Goal: Transaction & Acquisition: Purchase product/service

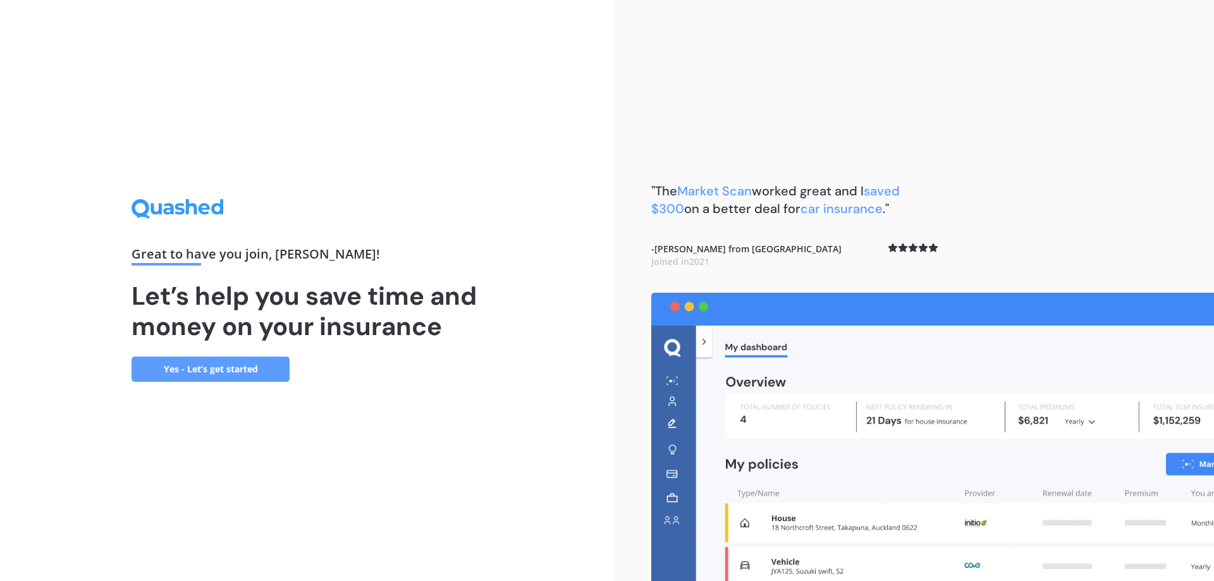
click at [245, 365] on link "Yes - Let’s get started" at bounding box center [211, 369] width 158 height 25
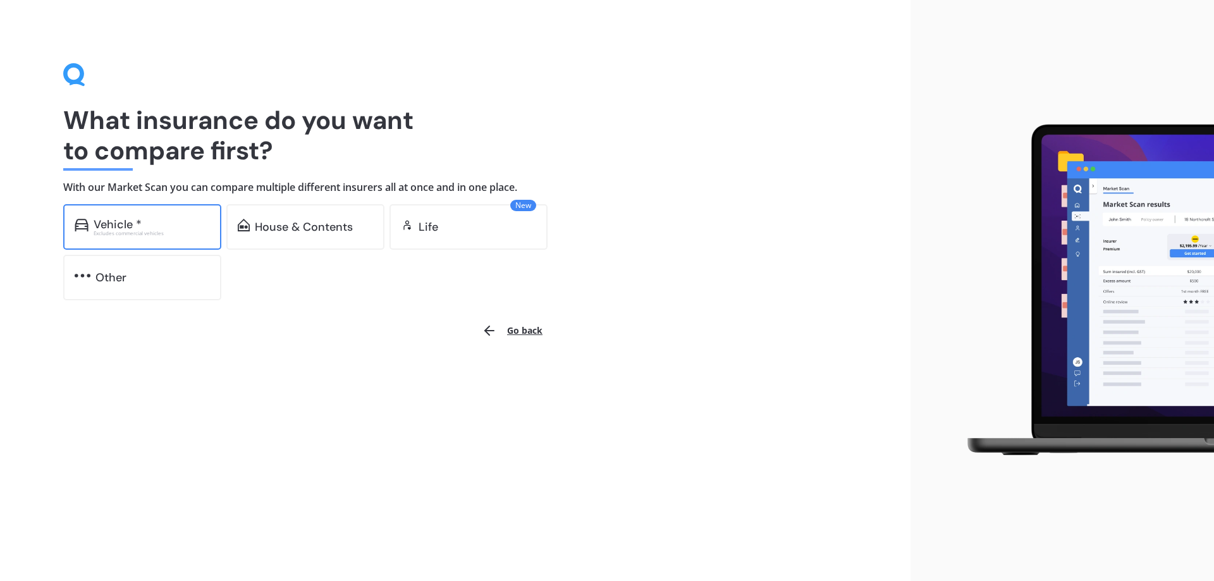
click at [121, 224] on div "Vehicle *" at bounding box center [118, 224] width 48 height 13
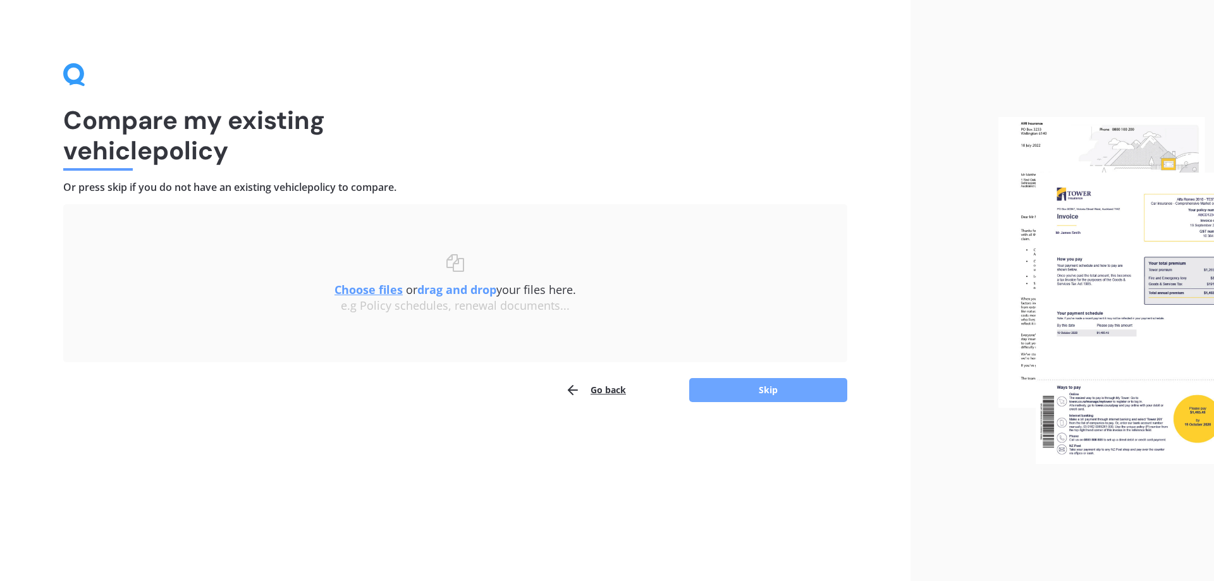
click at [764, 390] on button "Skip" at bounding box center [768, 390] width 158 height 24
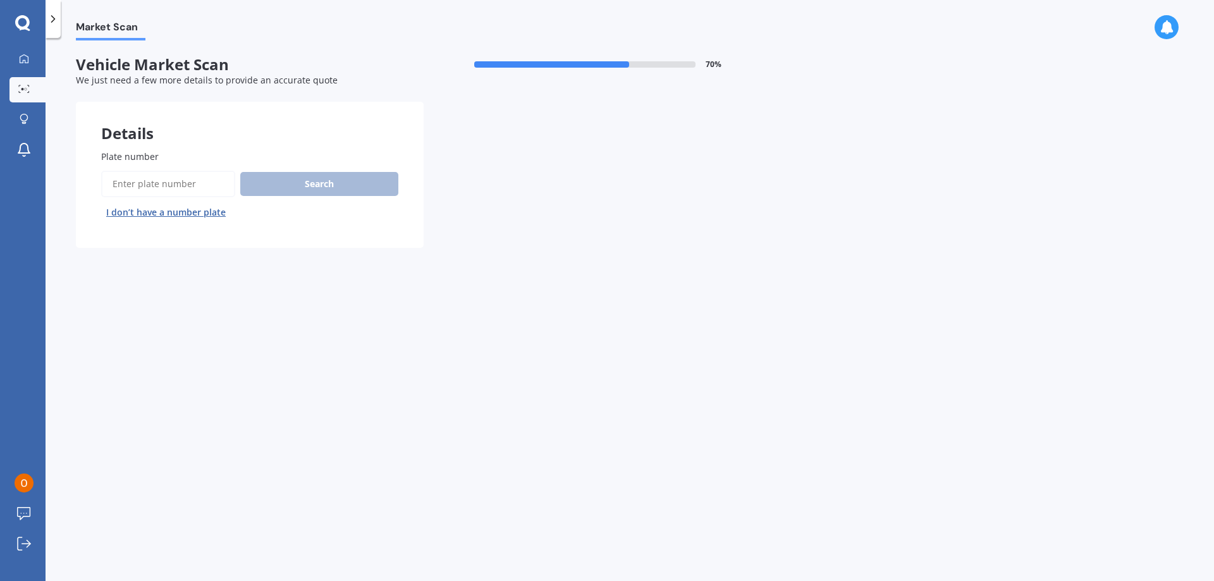
click at [157, 186] on input "Plate number" at bounding box center [168, 184] width 134 height 27
type input "jkj921"
click at [306, 183] on button "Search" at bounding box center [319, 184] width 158 height 24
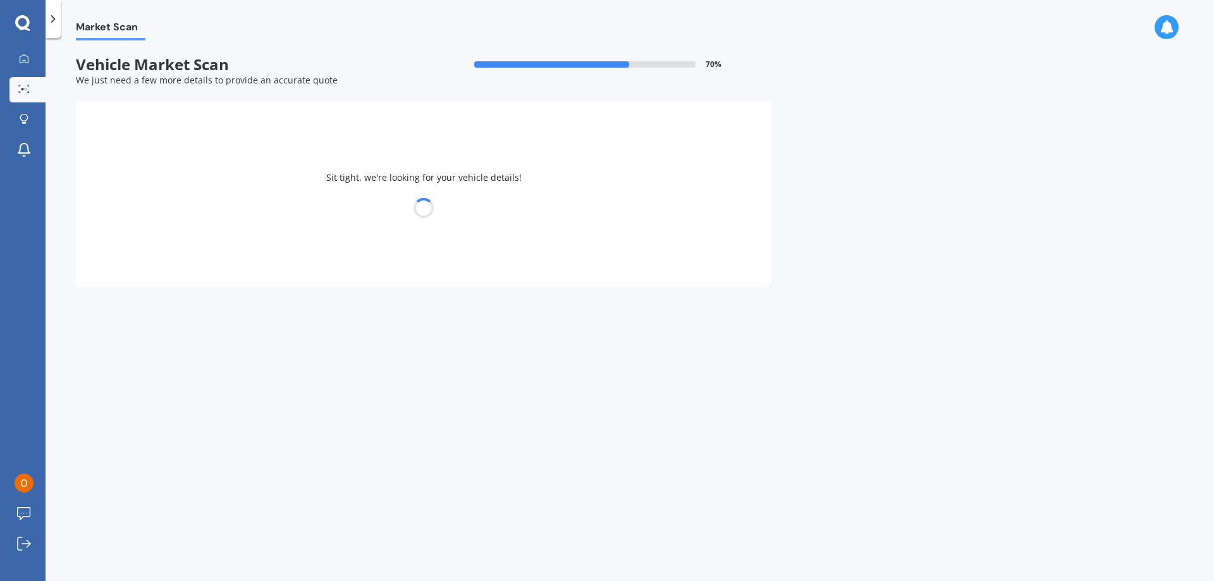
select select "MAZDA"
select select "AXELA"
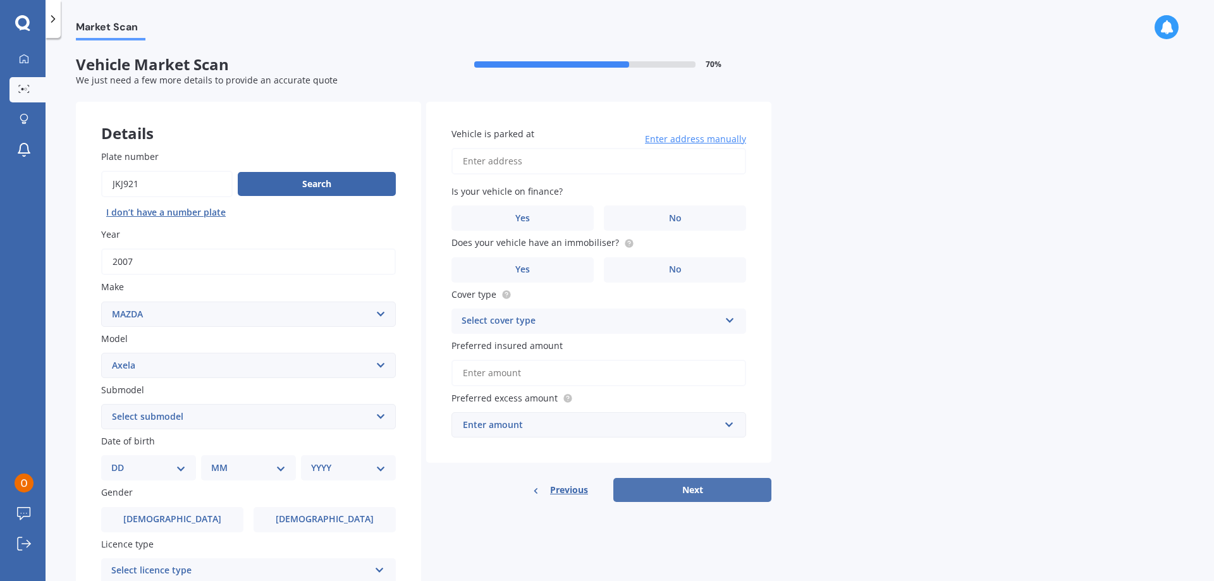
click at [711, 484] on button "Next" at bounding box center [692, 490] width 158 height 24
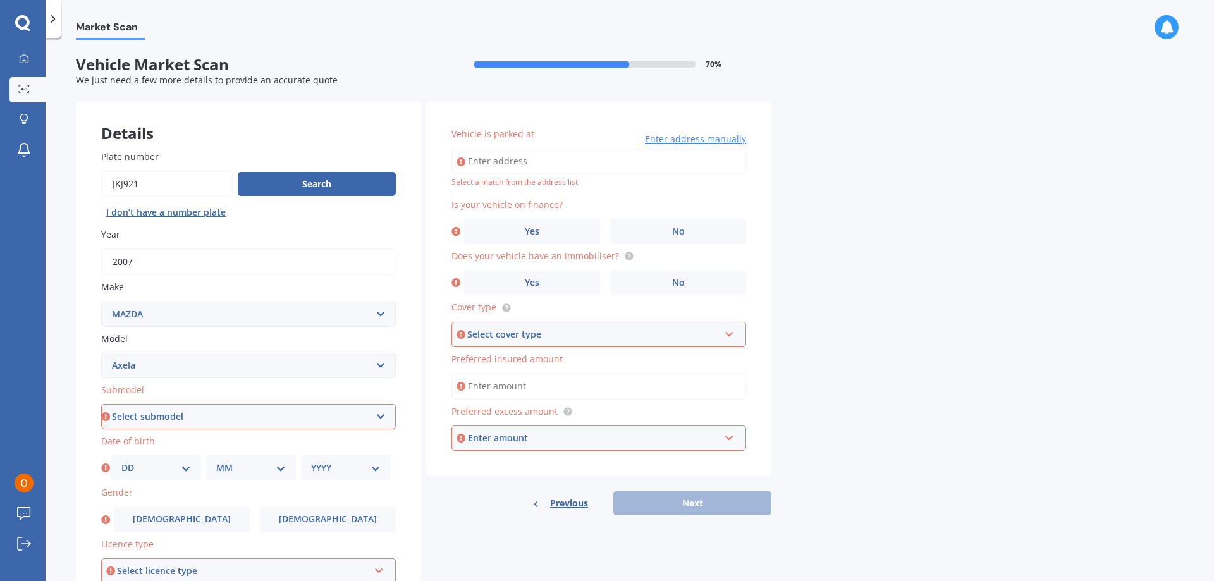
click at [508, 162] on input "Vehicle is parked at" at bounding box center [598, 161] width 295 height 27
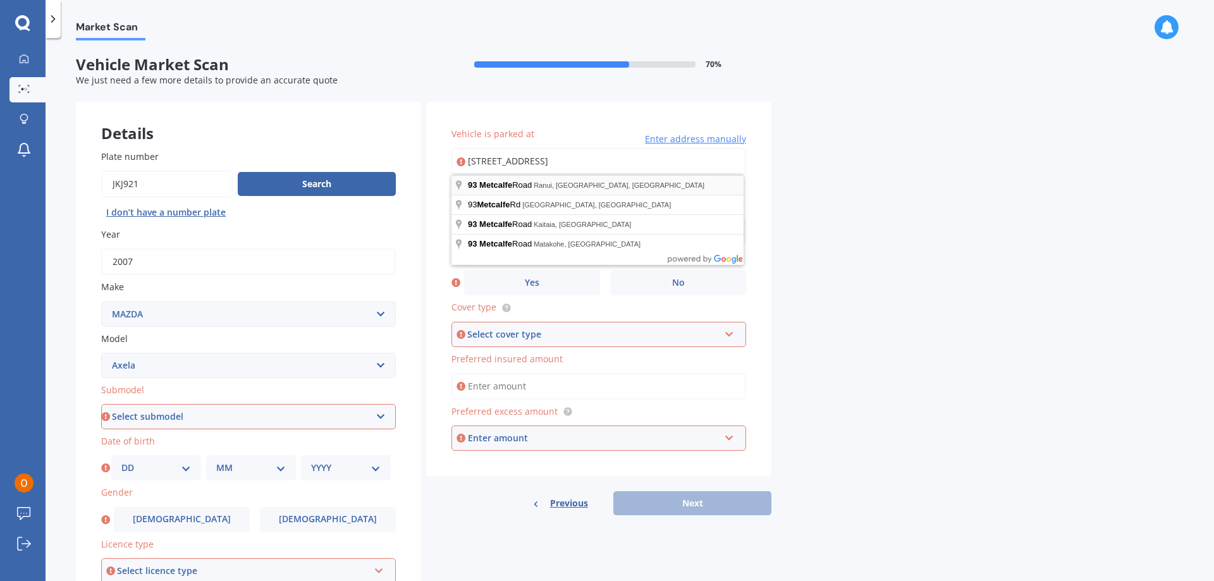
type input "93 Metcalfe Road, Ranui, Auckland 0612"
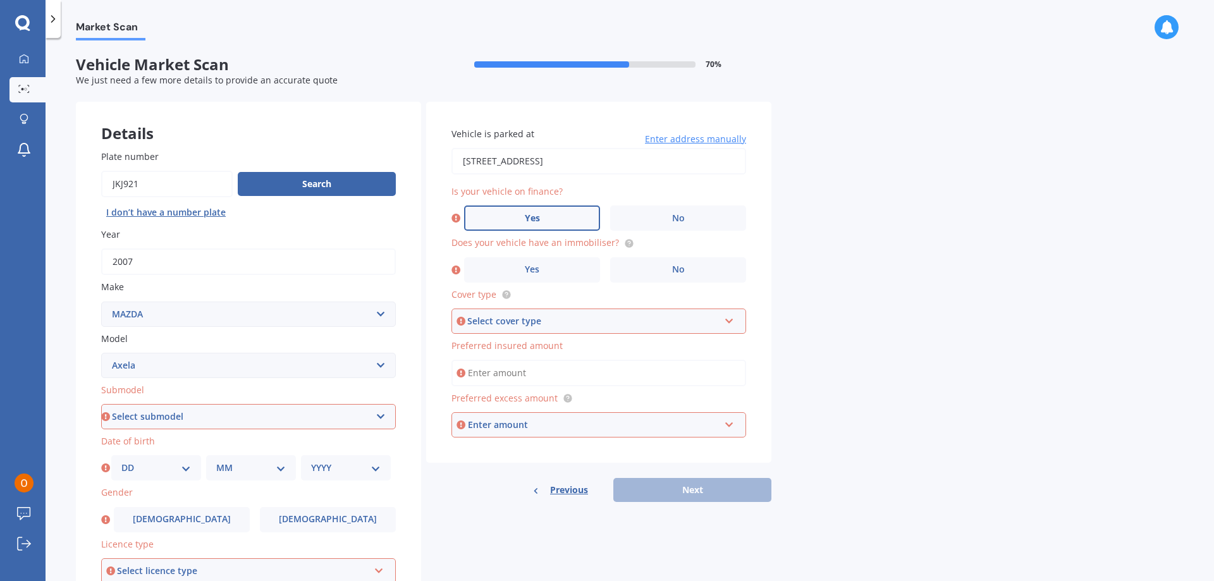
click at [530, 217] on span "Yes" at bounding box center [532, 218] width 15 height 11
click at [0, 0] on input "Yes" at bounding box center [0, 0] width 0 height 0
click at [673, 264] on span "No" at bounding box center [678, 269] width 13 height 11
click at [0, 0] on input "No" at bounding box center [0, 0] width 0 height 0
click at [731, 320] on icon at bounding box center [729, 318] width 11 height 9
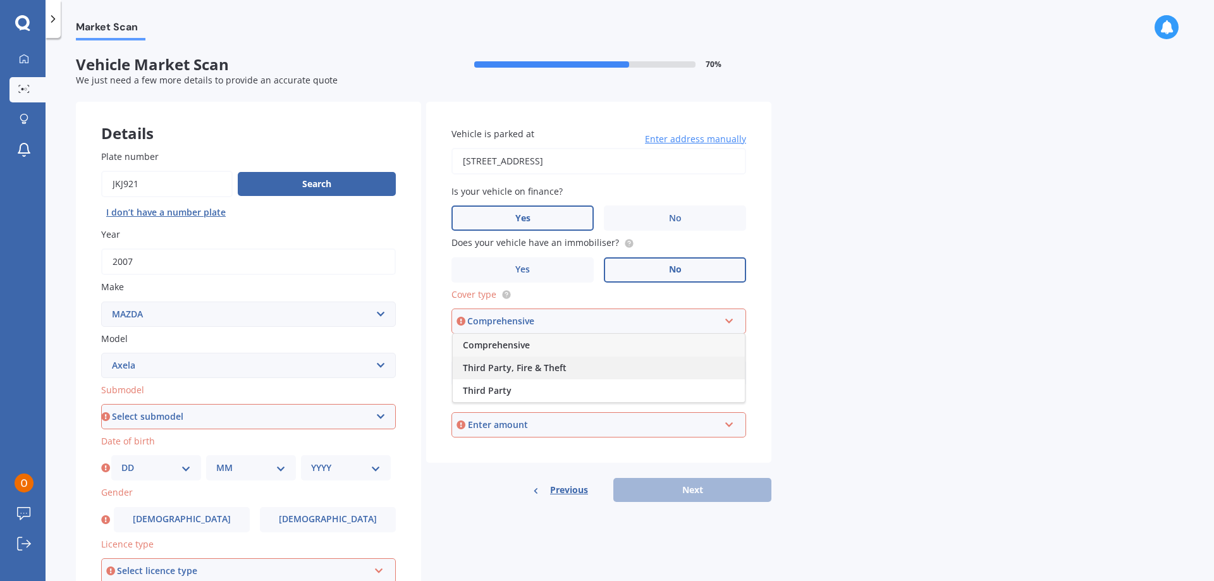
click at [571, 365] on div "Third Party, Fire & Theft" at bounding box center [599, 368] width 292 height 23
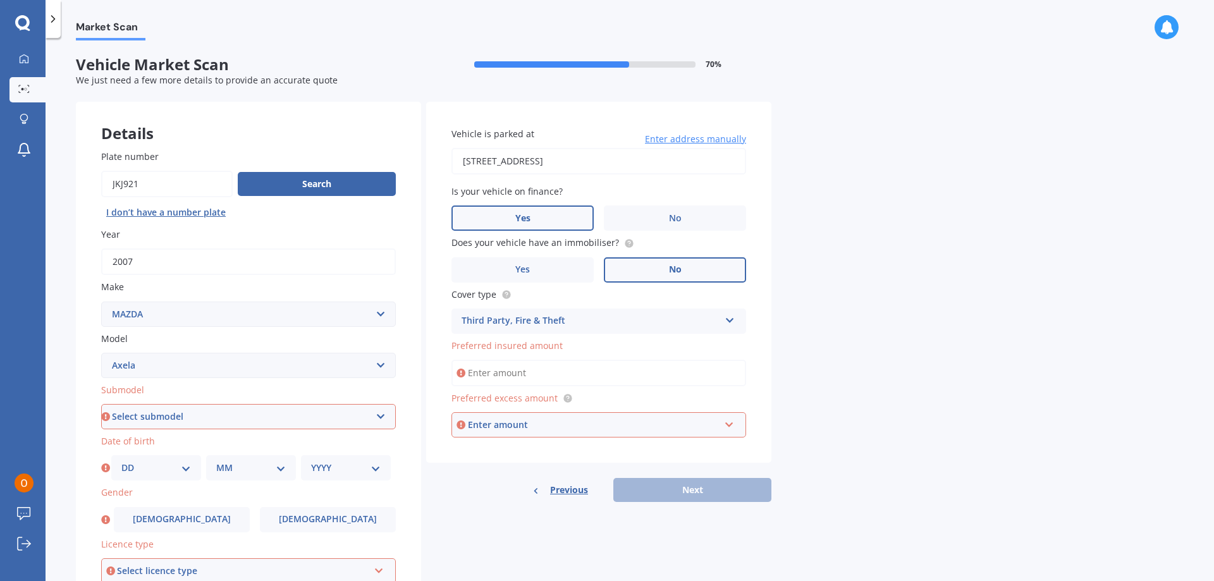
click at [552, 377] on input "Preferred insured amount" at bounding box center [598, 373] width 295 height 27
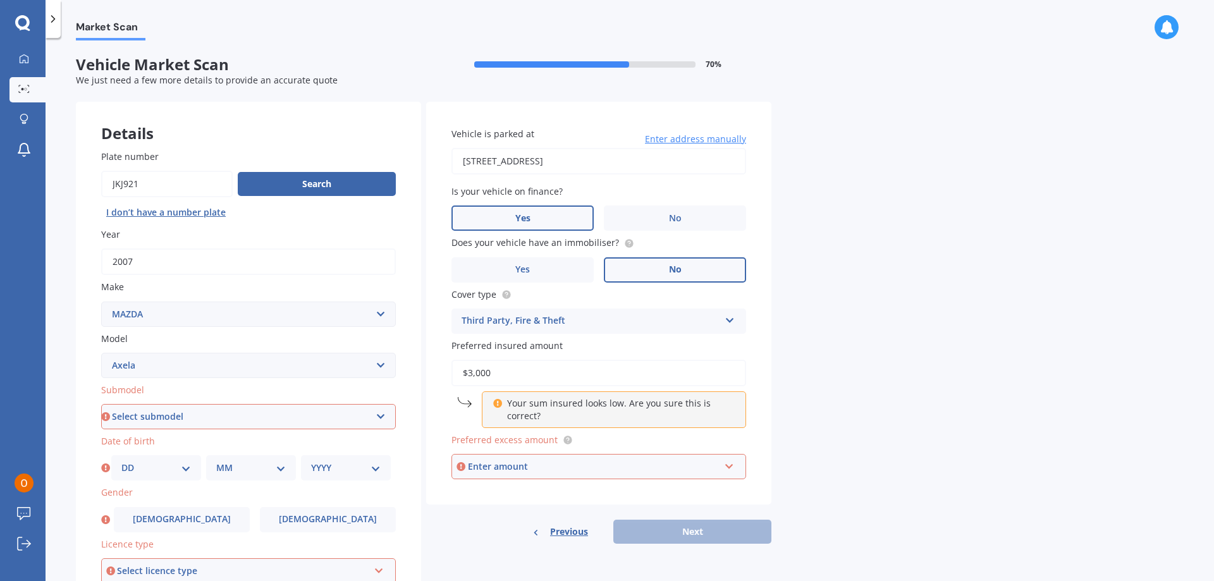
type input "$3,000"
click at [498, 400] on icon at bounding box center [497, 401] width 9 height 9
click at [496, 377] on input "$3,000" at bounding box center [598, 373] width 295 height 27
click at [727, 466] on input "text" at bounding box center [594, 467] width 283 height 24
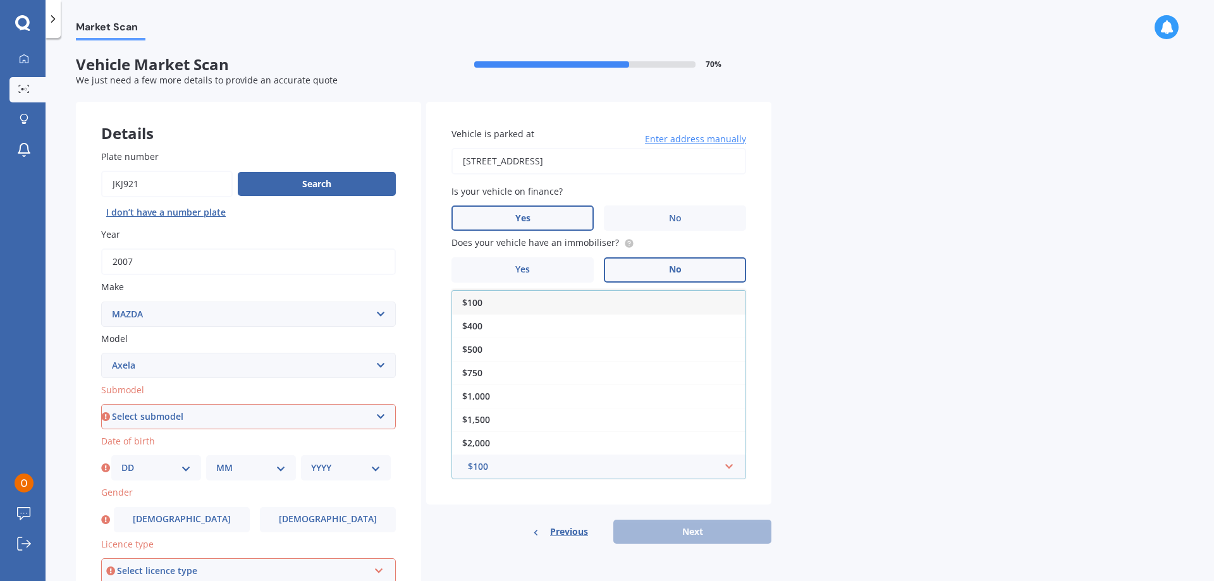
click at [473, 302] on span "$100" at bounding box center [472, 303] width 20 height 12
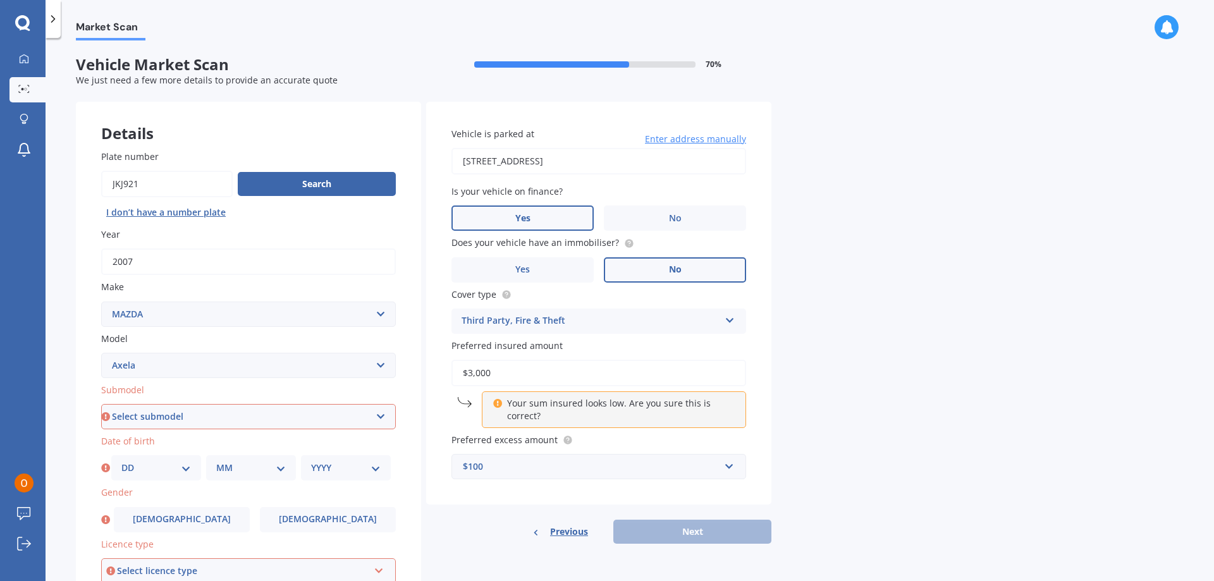
click at [830, 469] on div "Market Scan Vehicle Market Scan 70 % We just need a few more details to provide…" at bounding box center [630, 311] width 1169 height 543
click at [150, 419] on select "Select submodel (All other) 2.3 Sporthatch 2.3 turbo Hatchback Hatchback turbo …" at bounding box center [248, 416] width 295 height 25
click at [150, 418] on select "Select submodel (All other) 2.3 Sporthatch 2.3 turbo Hatchback Hatchback turbo …" at bounding box center [248, 416] width 295 height 25
click at [190, 423] on select "Select submodel (All other) 2.3 Sporthatch 2.3 turbo Hatchback Hatchback turbo …" at bounding box center [248, 416] width 295 height 25
select select "(ALL OTHER)"
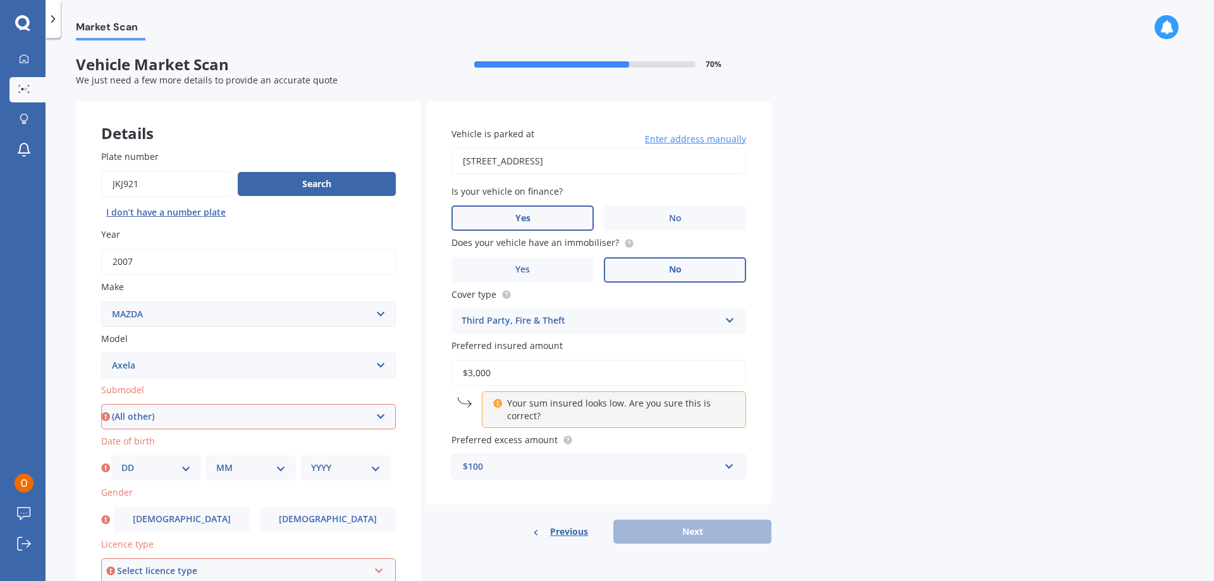
click at [101, 404] on select "Select submodel (All other) 2.3 Sporthatch 2.3 turbo Hatchback Hatchback turbo …" at bounding box center [248, 416] width 295 height 25
click at [178, 466] on select "DD 01 02 03 04 05 06 07 08 09 10 11 12 13 14 15 16 17 18 19 20 21 22 23 24 25 2…" at bounding box center [156, 468] width 70 height 14
select select "09"
click at [121, 461] on select "DD 01 02 03 04 05 06 07 08 09 10 11 12 13 14 15 16 17 18 19 20 21 22 23 24 25 2…" at bounding box center [156, 468] width 70 height 14
click at [279, 468] on select "MM 01 02 03 04 05 06 07 08 09 10 11 12" at bounding box center [251, 468] width 70 height 14
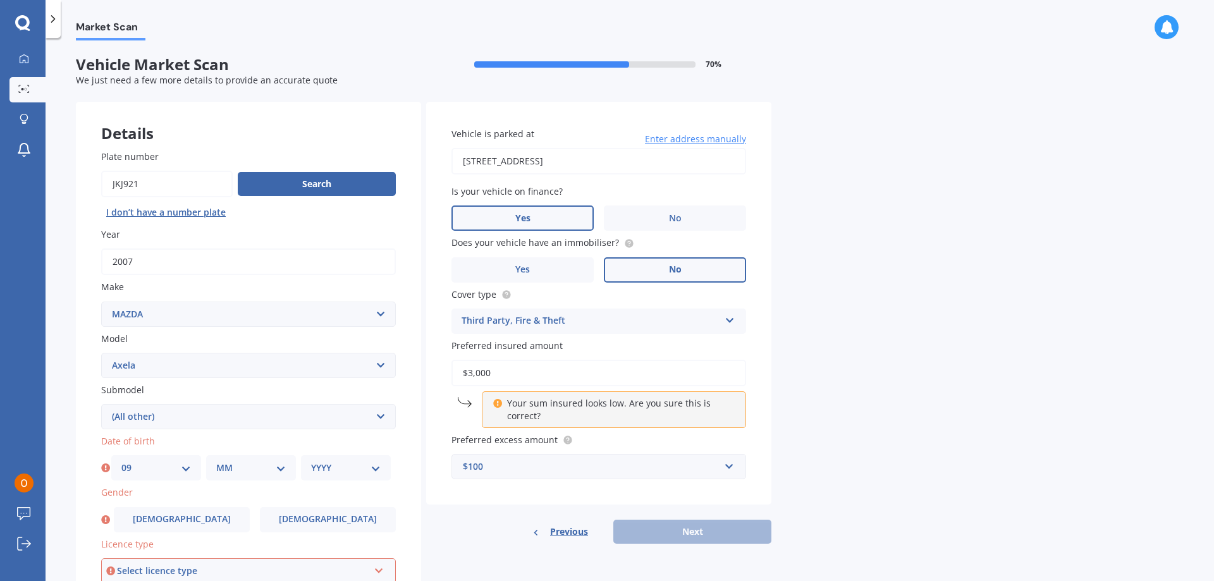
select select "03"
click at [216, 461] on select "MM 01 02 03 04 05 06 07 08 09 10 11 12" at bounding box center [251, 468] width 70 height 14
click at [374, 467] on select "YYYY 2025 2024 2023 2022 2021 2020 2019 2018 2017 2016 2015 2014 2013 2012 2011…" at bounding box center [346, 468] width 70 height 14
select select "2006"
click at [311, 461] on select "YYYY 2025 2024 2023 2022 2021 2020 2019 2018 2017 2016 2015 2014 2013 2012 2011…" at bounding box center [346, 468] width 70 height 14
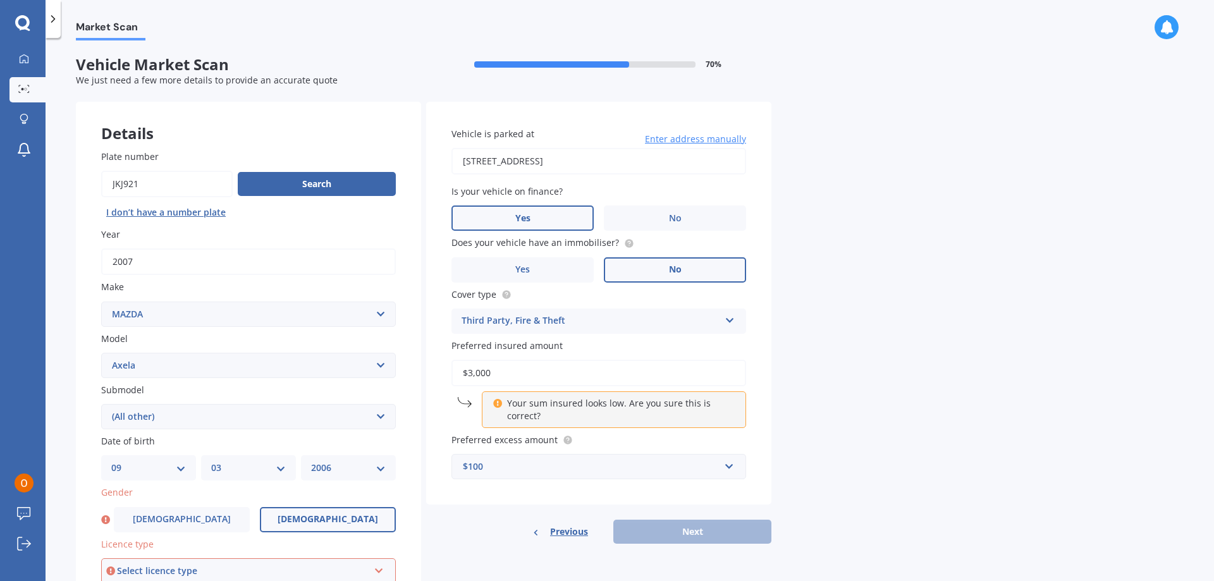
click at [326, 519] on span "Female" at bounding box center [328, 519] width 101 height 11
click at [0, 0] on input "Female" at bounding box center [0, 0] width 0 height 0
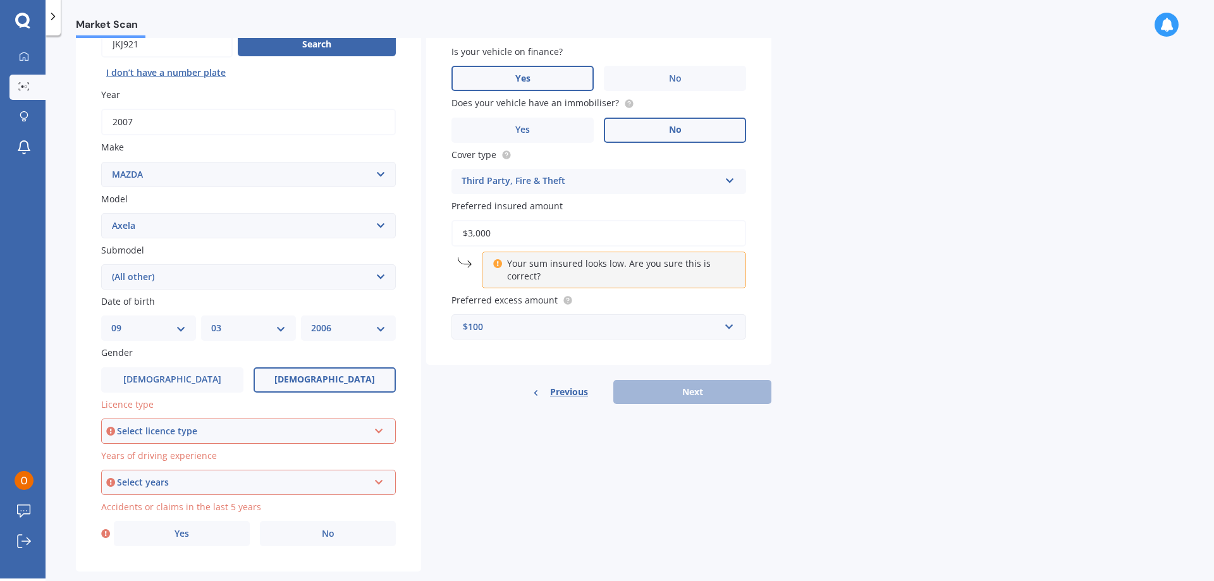
scroll to position [163, 0]
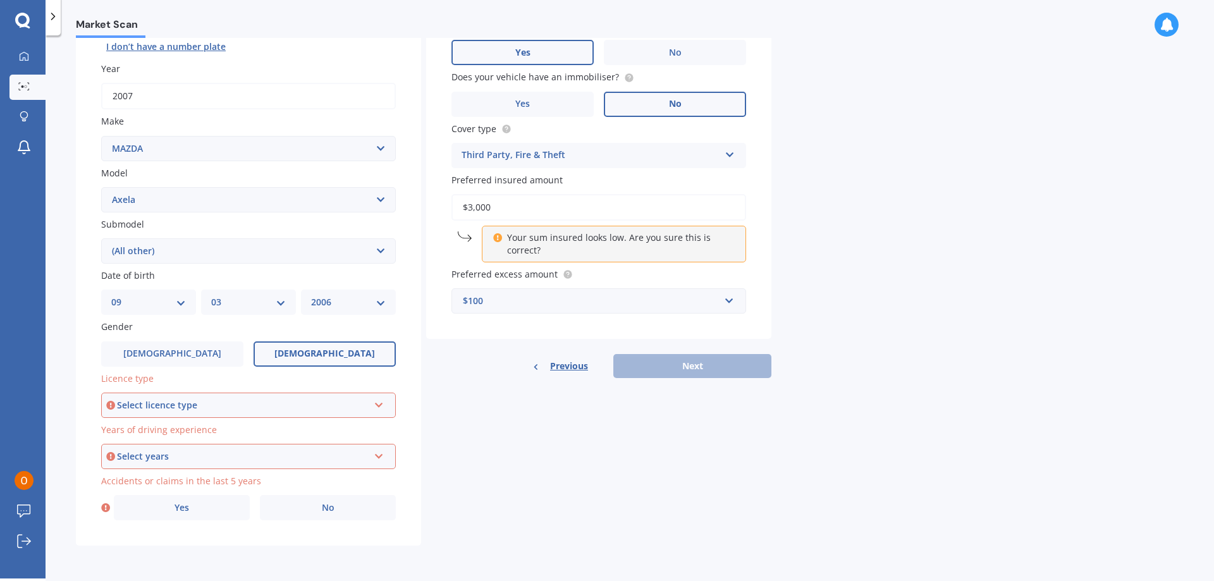
click at [257, 406] on div "Select licence type" at bounding box center [243, 405] width 252 height 14
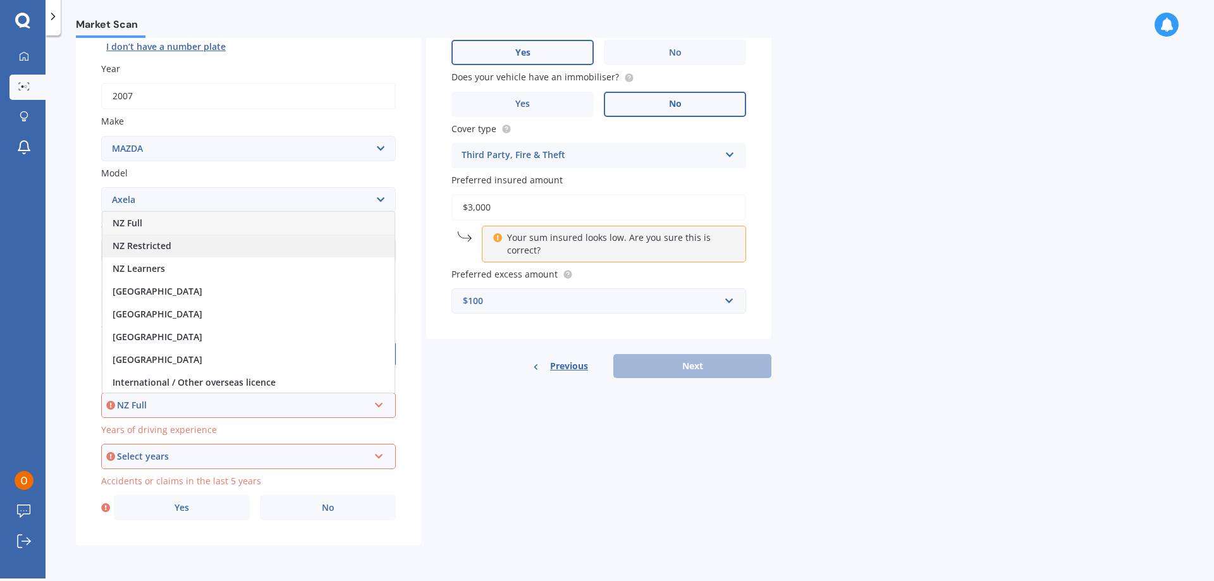
click at [152, 244] on span "NZ Restricted" at bounding box center [142, 246] width 59 height 12
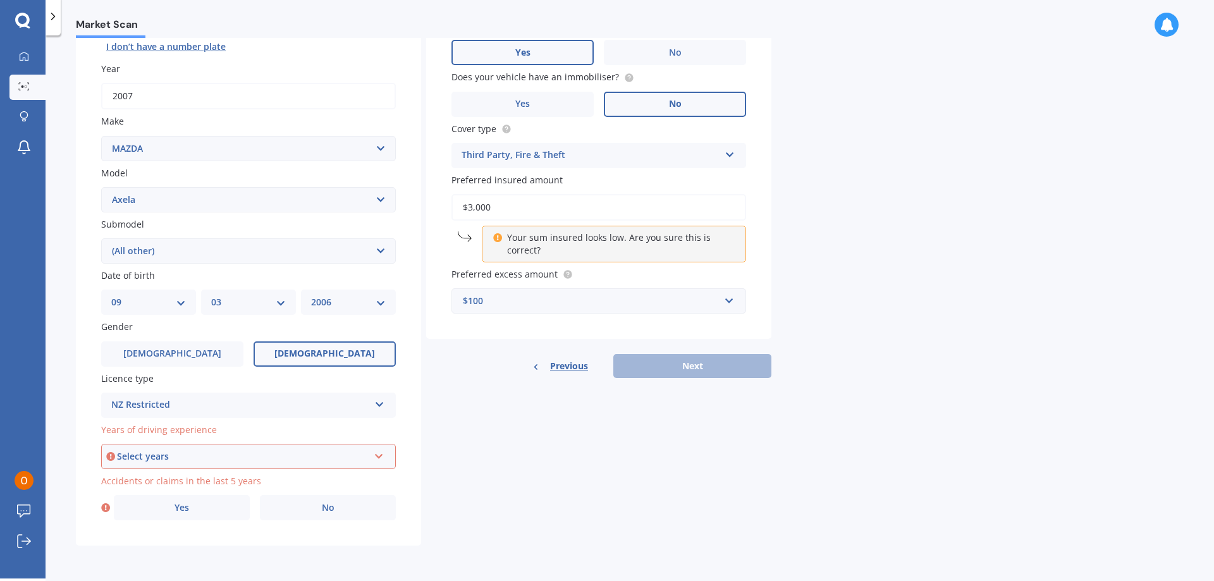
click at [209, 458] on div "Select years" at bounding box center [243, 457] width 252 height 14
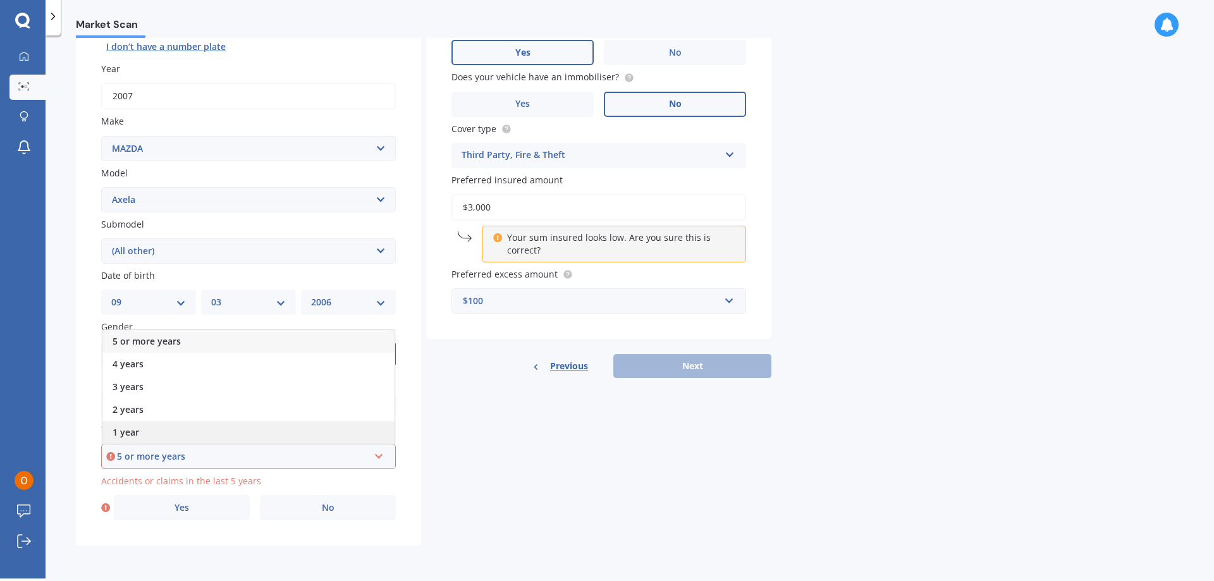
click at [189, 435] on div "1 year" at bounding box center [248, 432] width 292 height 23
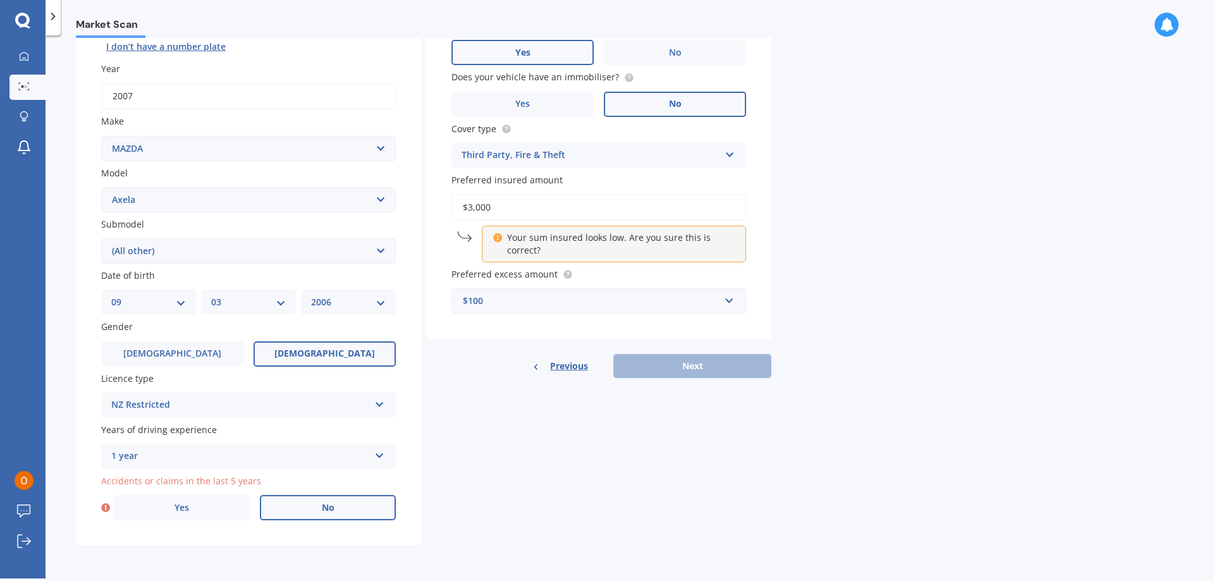
click at [345, 508] on label "No" at bounding box center [328, 507] width 136 height 25
click at [0, 0] on input "No" at bounding box center [0, 0] width 0 height 0
click at [709, 368] on button "Next" at bounding box center [692, 366] width 158 height 24
select select "09"
select select "03"
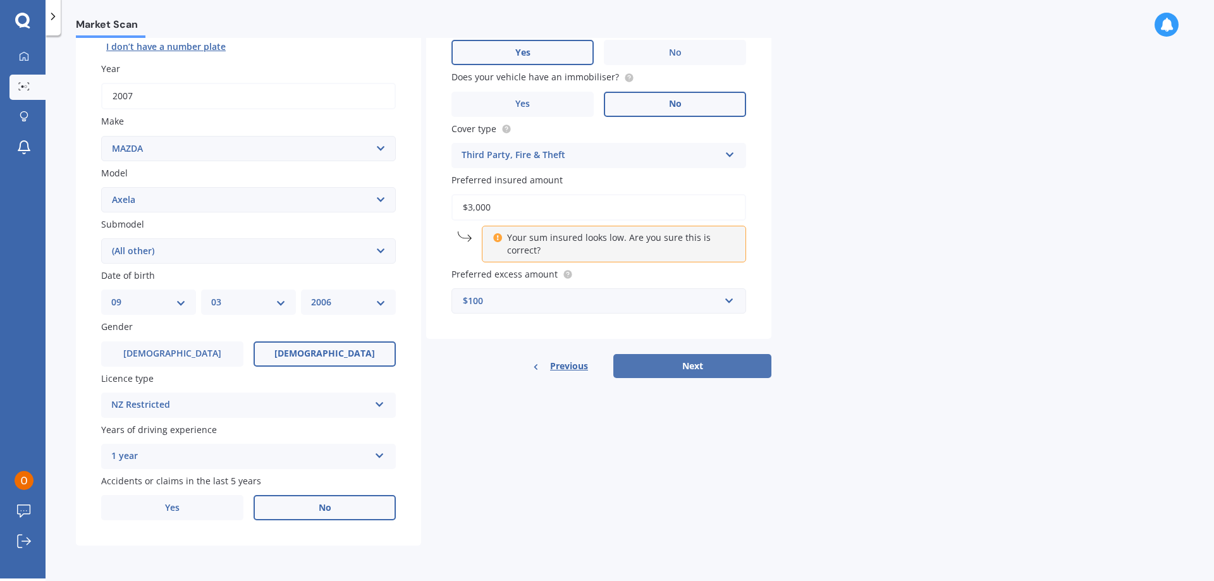
select select "2006"
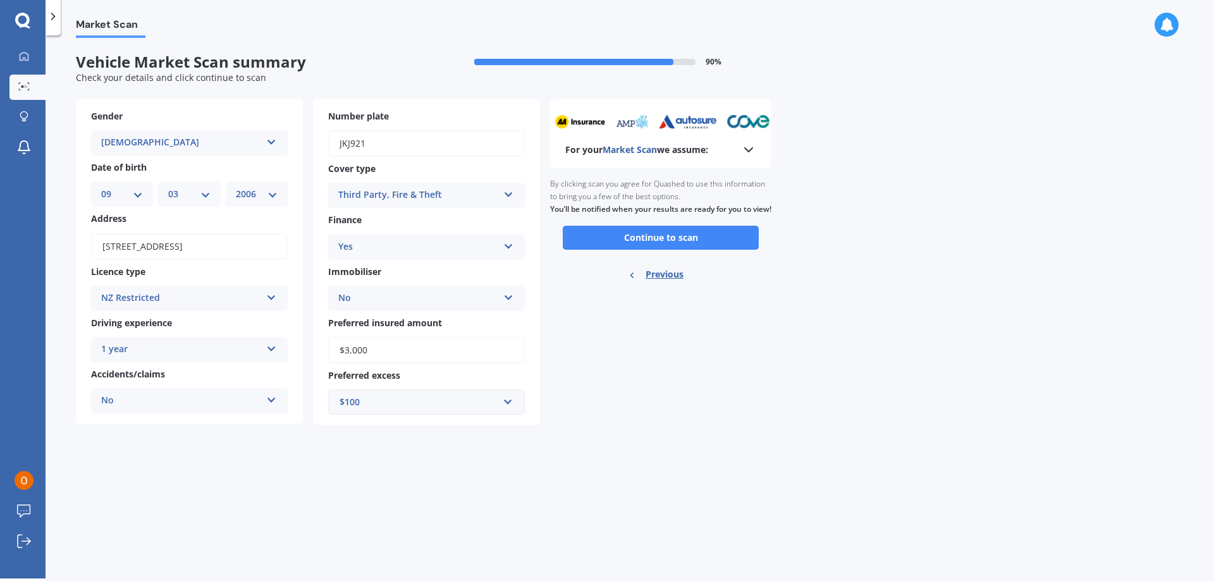
scroll to position [0, 0]
click at [618, 242] on button "Continue to scan" at bounding box center [661, 238] width 196 height 24
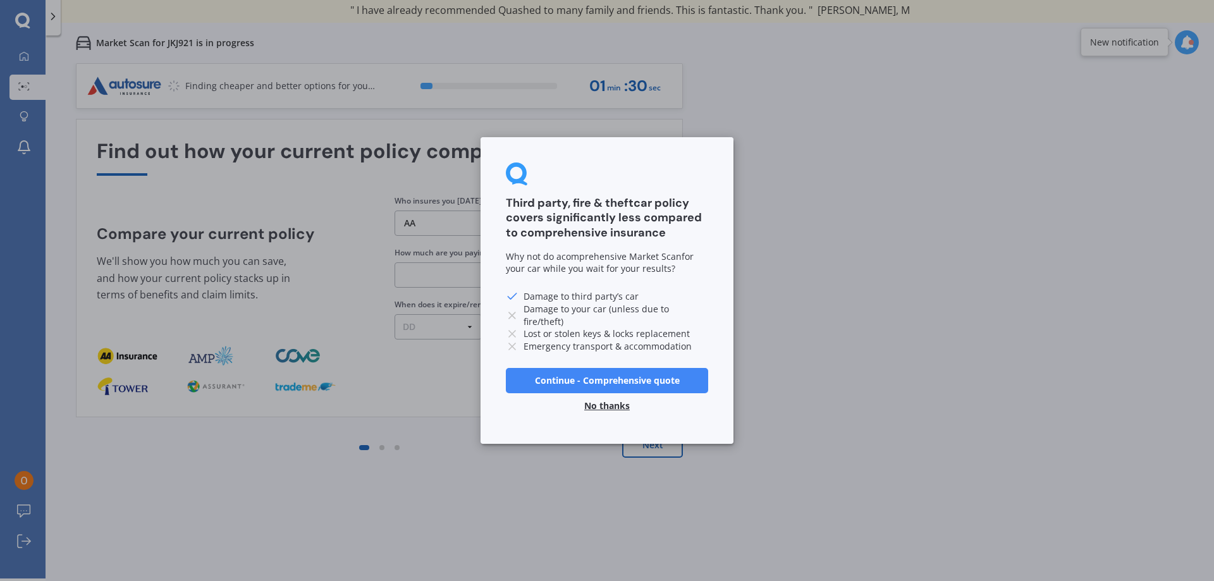
click at [616, 403] on button "No thanks" at bounding box center [607, 405] width 61 height 25
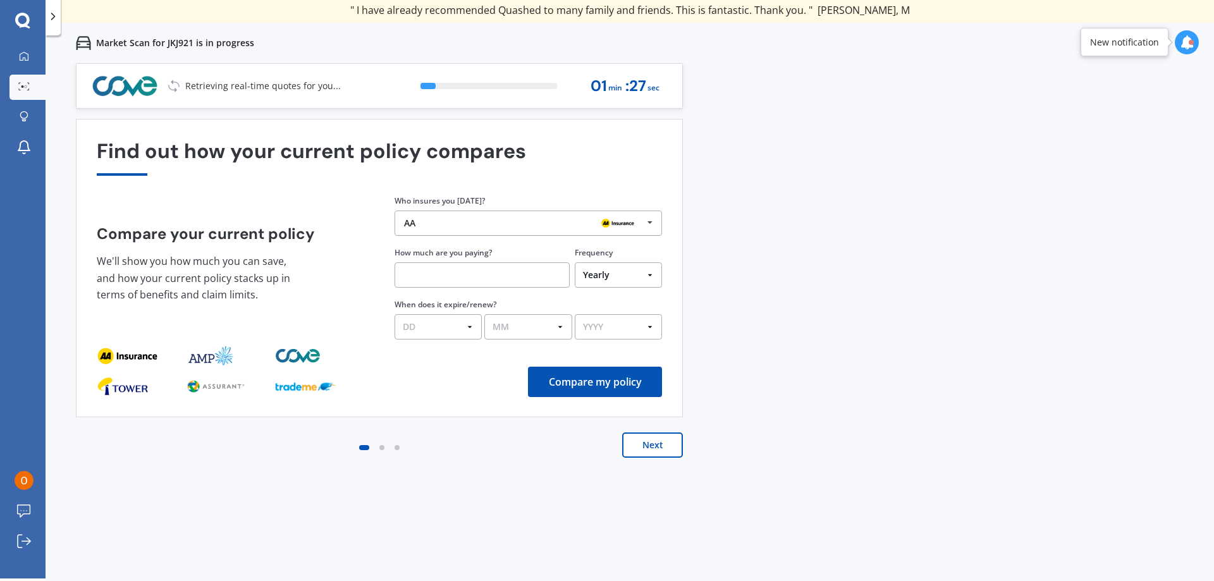
click at [653, 222] on icon at bounding box center [650, 222] width 19 height 23
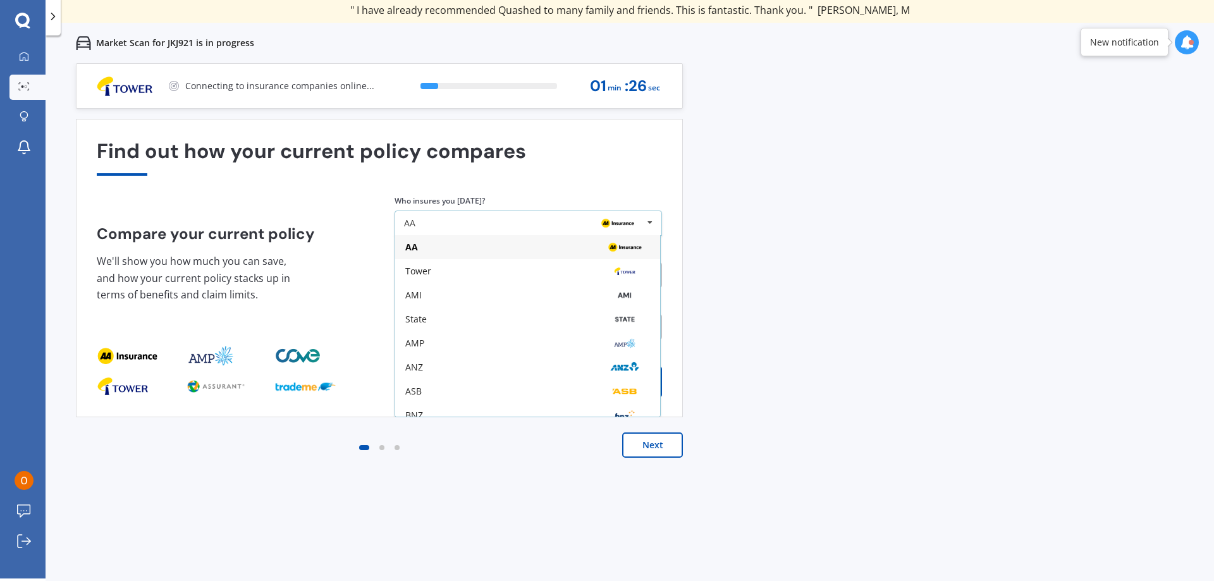
click at [653, 221] on icon at bounding box center [650, 222] width 19 height 23
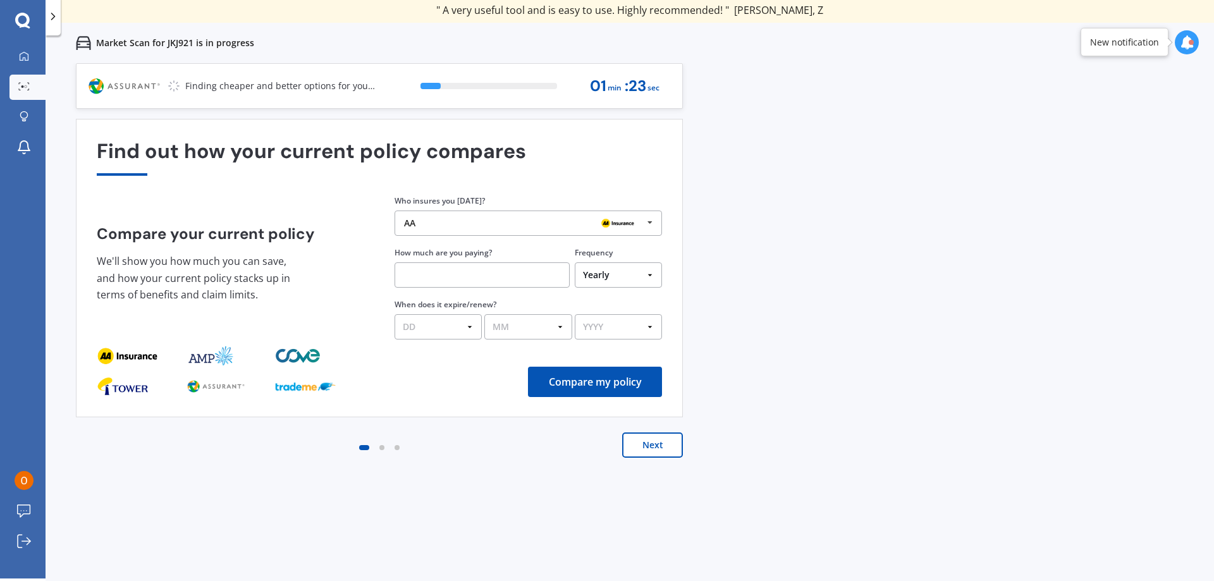
click at [656, 221] on icon at bounding box center [650, 222] width 19 height 23
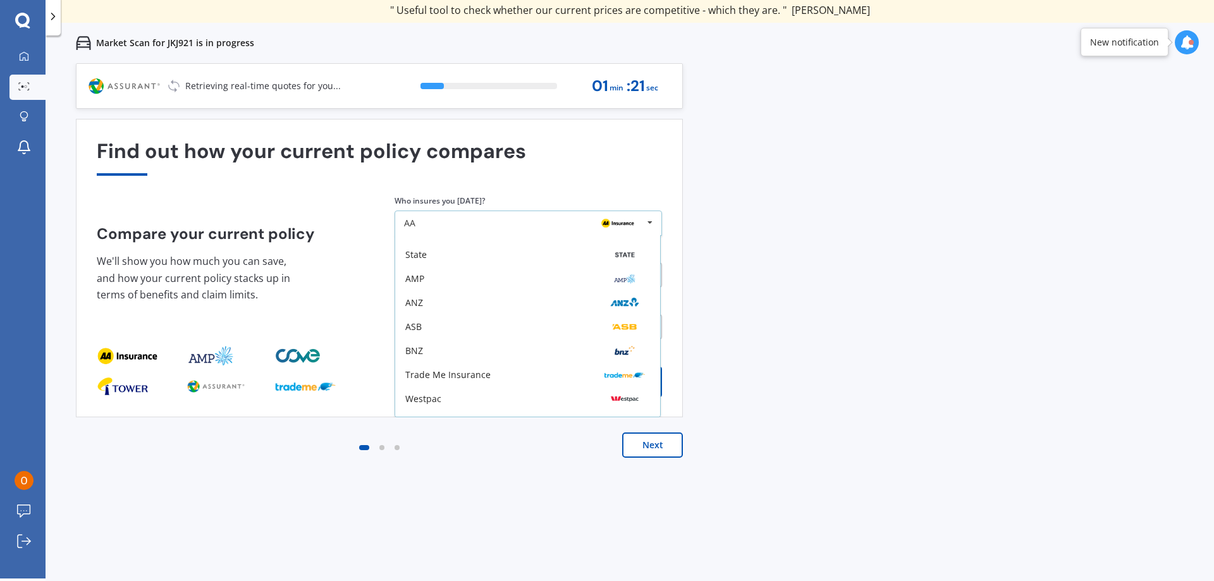
scroll to position [83, 0]
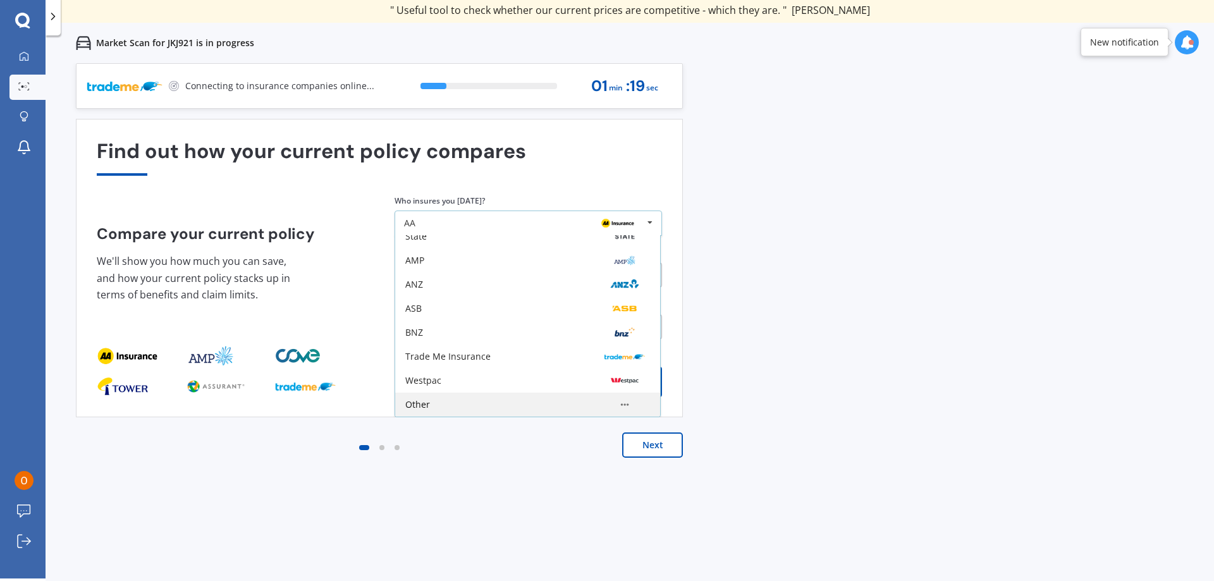
click at [494, 397] on div "Other" at bounding box center [527, 405] width 265 height 24
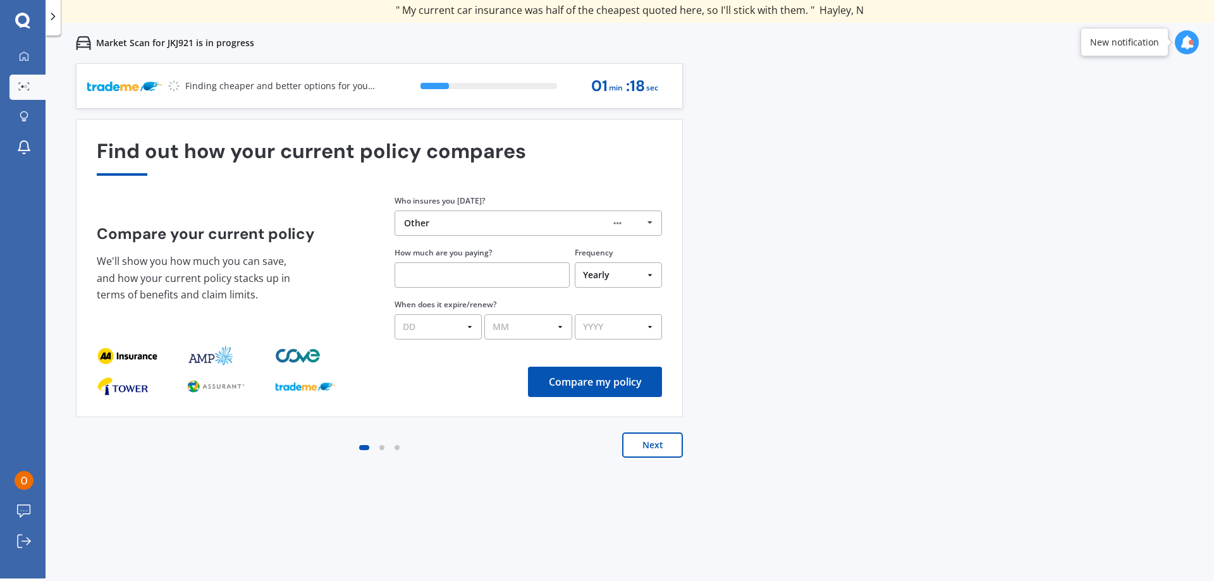
click at [529, 277] on input "text" at bounding box center [482, 274] width 175 height 25
click at [589, 383] on button "Compare my policy" at bounding box center [595, 382] width 134 height 30
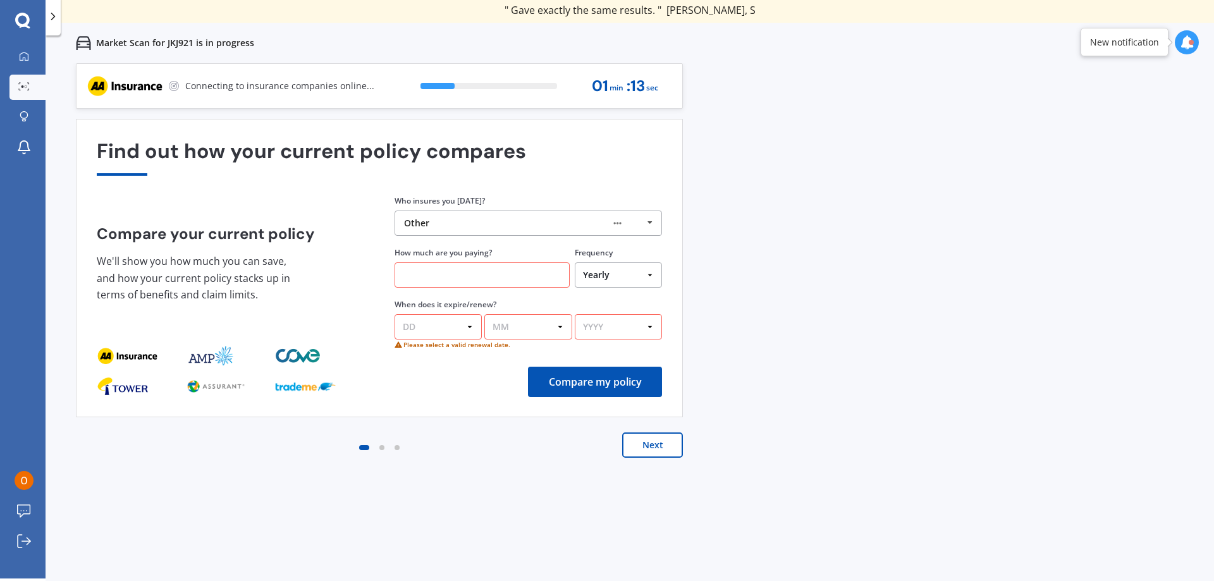
click at [460, 277] on input "text" at bounding box center [482, 274] width 175 height 25
click at [654, 444] on button "Next" at bounding box center [652, 445] width 61 height 25
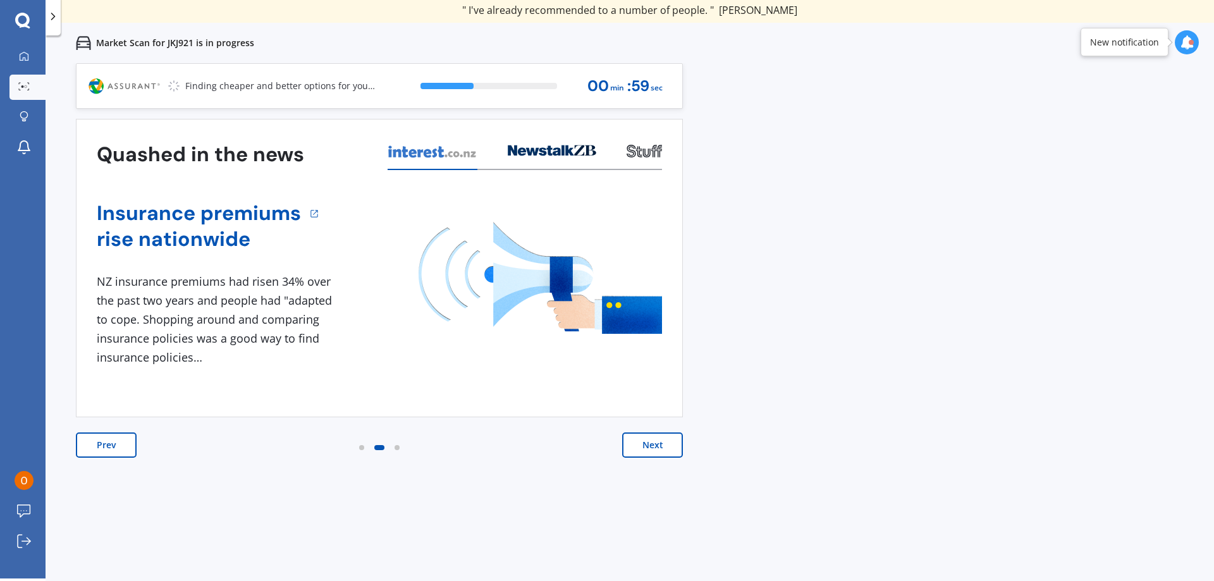
click at [654, 444] on button "Next" at bounding box center [652, 445] width 61 height 25
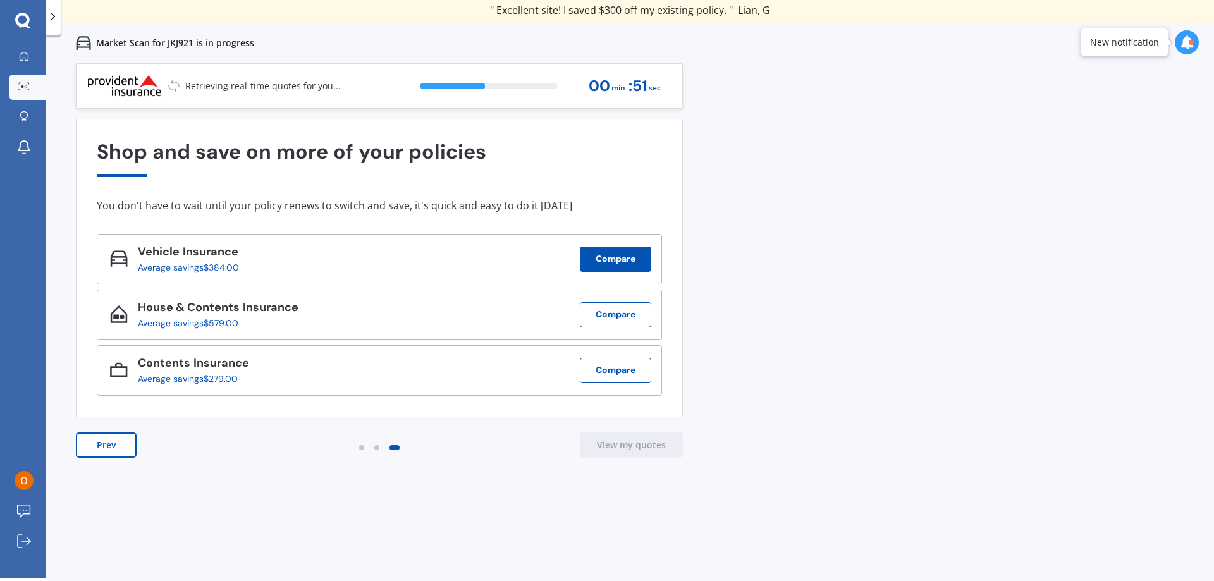
click at [601, 257] on button "Compare" at bounding box center [615, 259] width 71 height 25
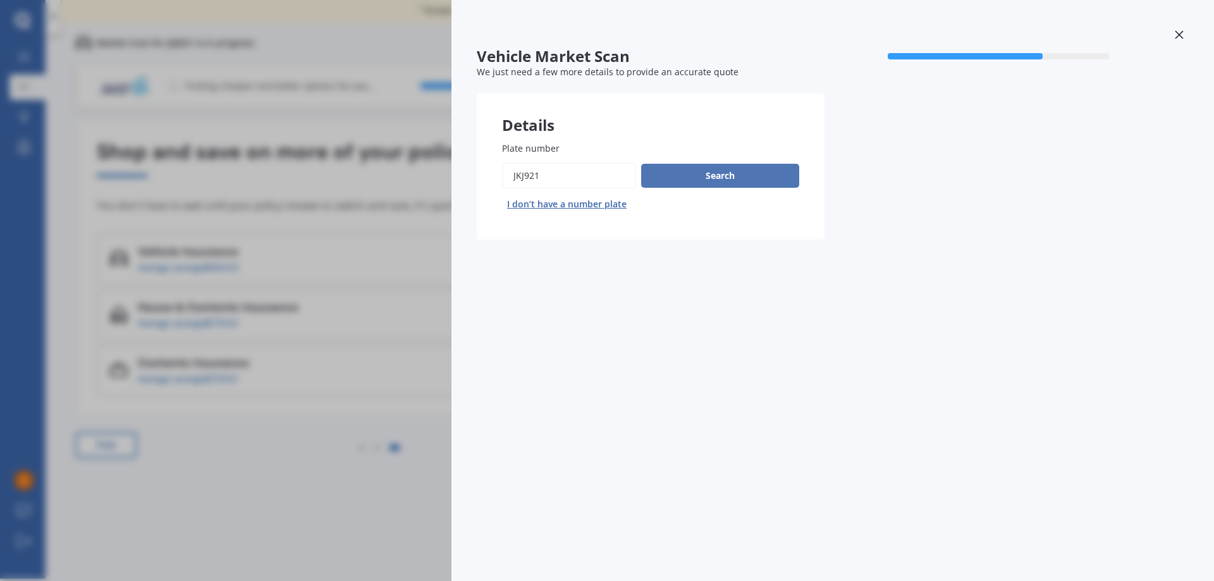
click at [689, 172] on button "Search" at bounding box center [720, 176] width 158 height 24
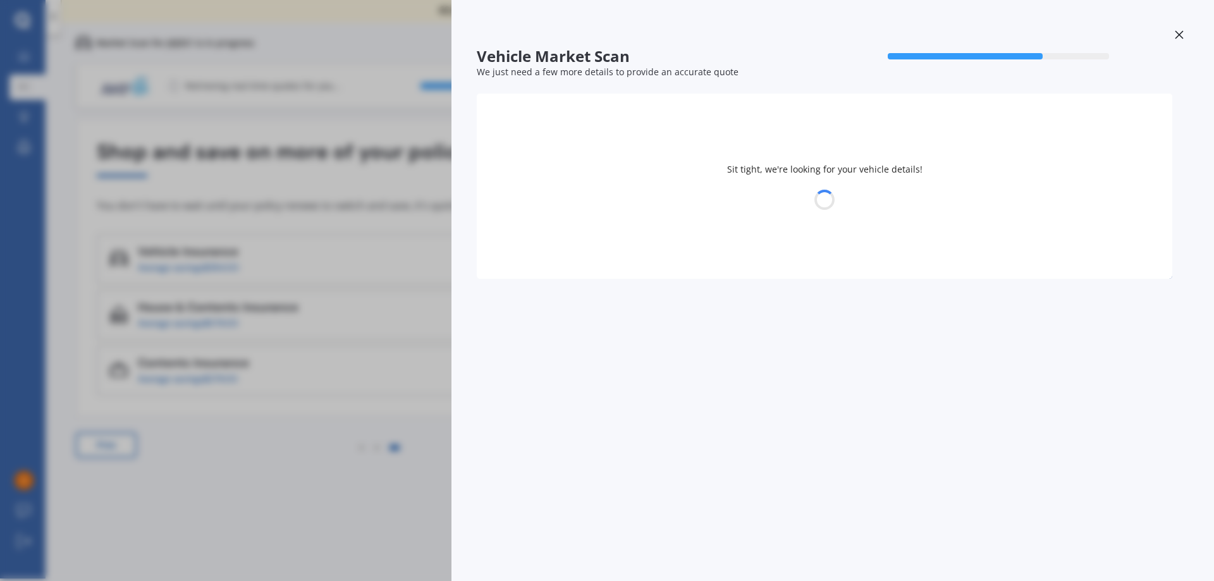
select select "MAZDA"
select select "AXELA"
select select "09"
select select "03"
select select "2006"
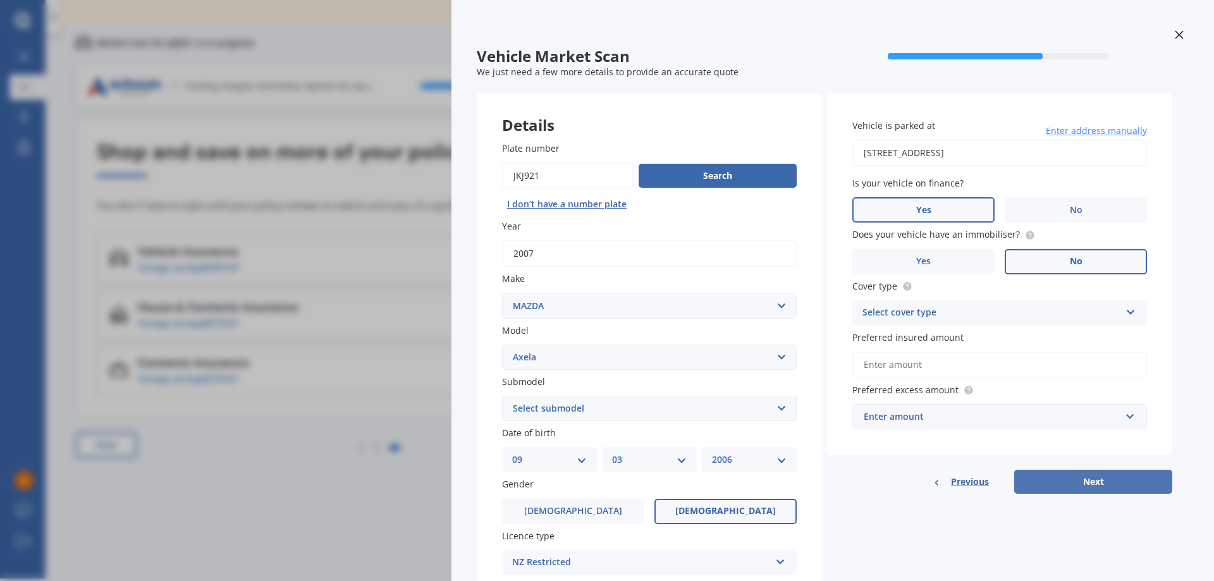
click at [1084, 477] on button "Next" at bounding box center [1093, 482] width 158 height 24
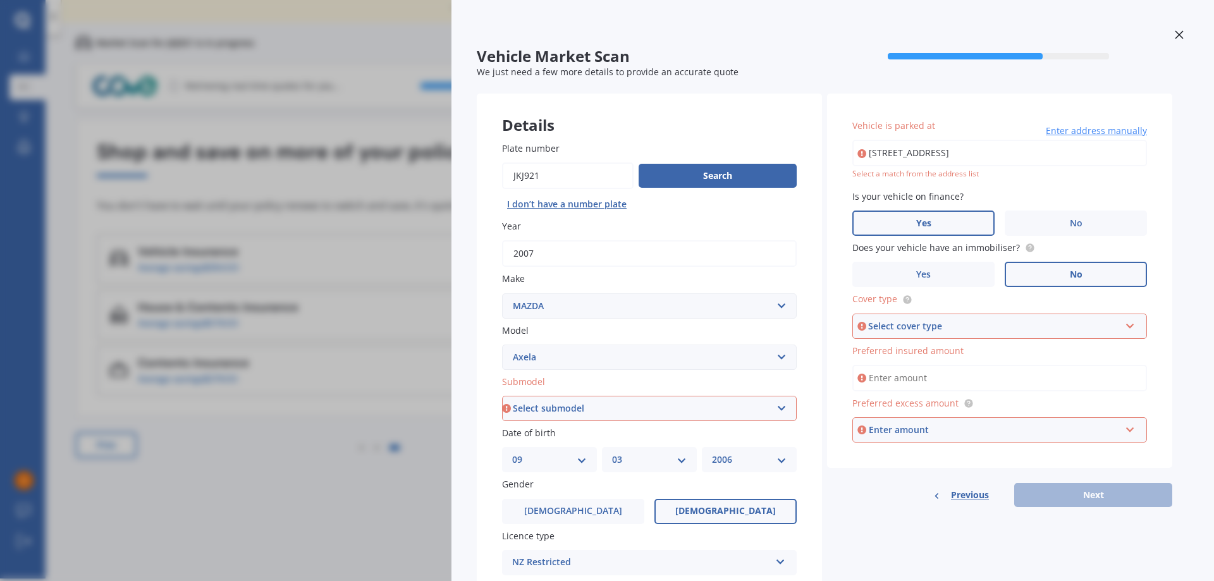
click at [1175, 34] on icon at bounding box center [1179, 34] width 8 height 8
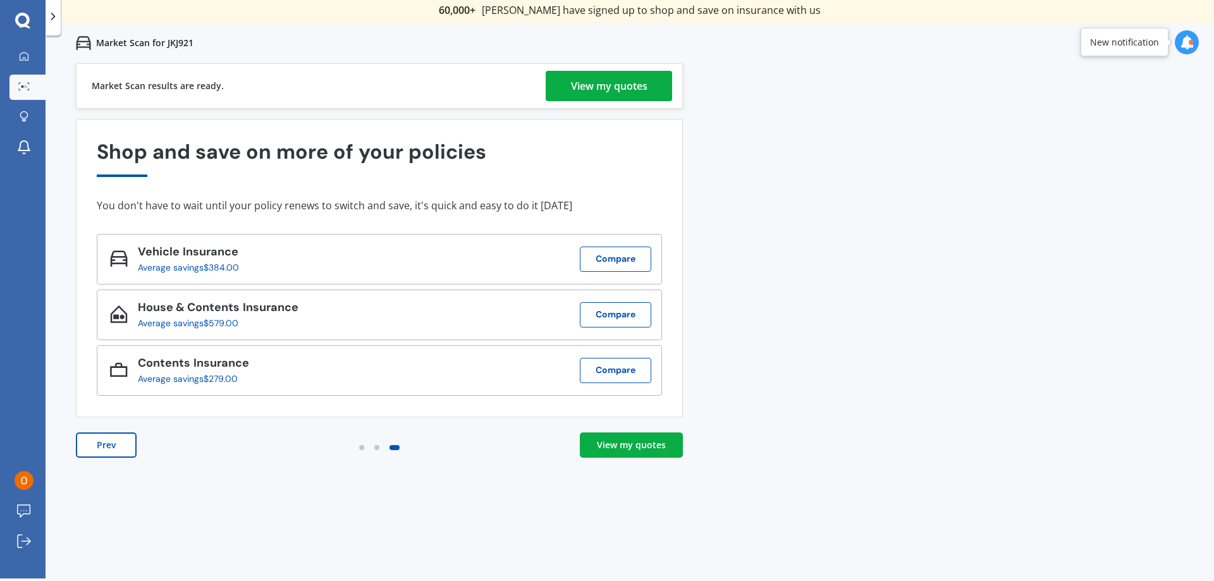
click at [639, 84] on div "View my quotes" at bounding box center [609, 86] width 77 height 30
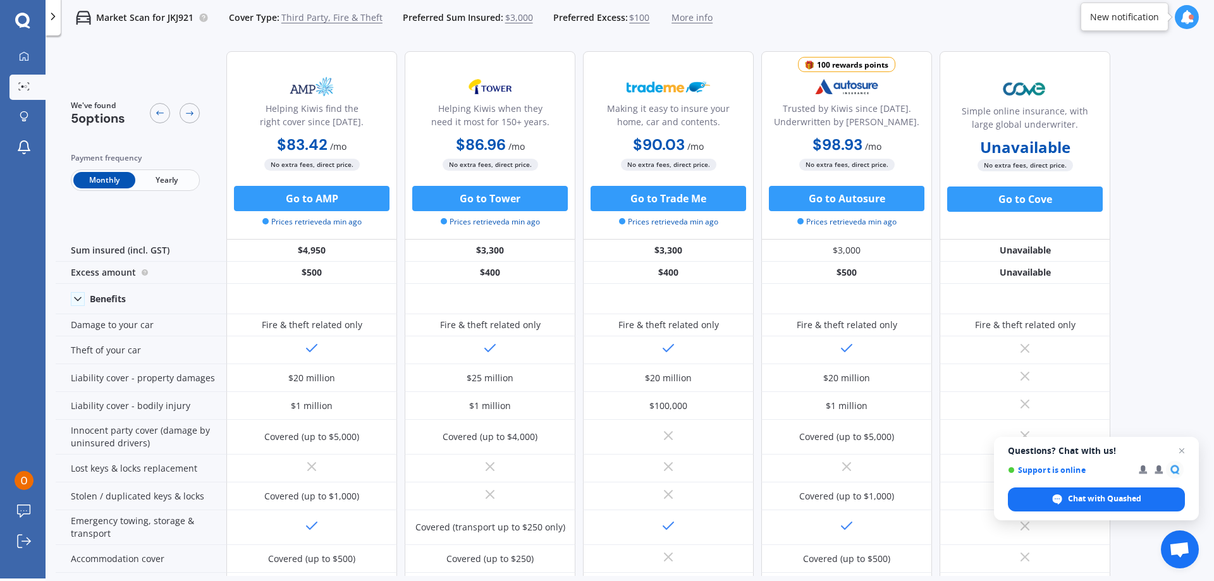
click at [174, 180] on span "Yearly" at bounding box center [166, 180] width 62 height 16
click at [100, 179] on span "Monthly" at bounding box center [104, 180] width 62 height 16
